Goal: Navigation & Orientation: Find specific page/section

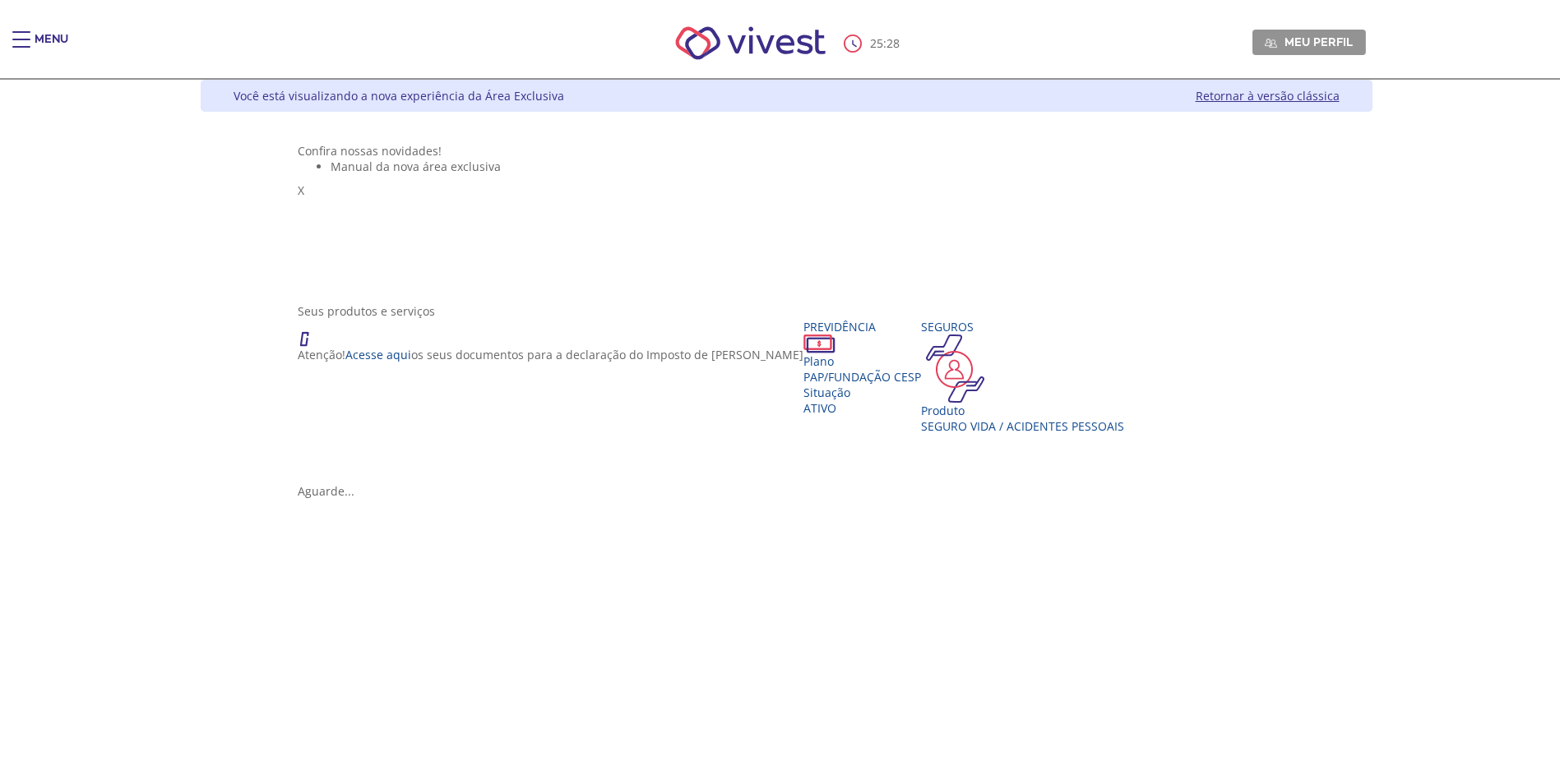
click at [1339, 99] on link "Retornar à versão clássica" at bounding box center [1268, 96] width 144 height 15
click at [1339, 92] on link "Retornar à versão clássica" at bounding box center [1268, 96] width 144 height 15
